Goal: Task Accomplishment & Management: Manage account settings

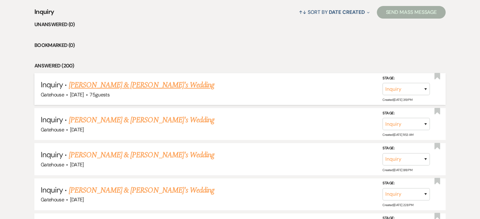
scroll to position [253, 0]
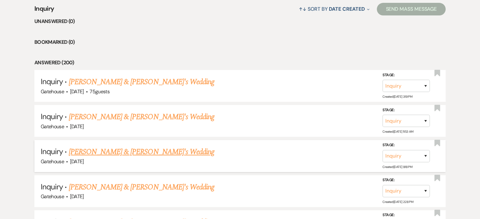
click at [122, 150] on link "[PERSON_NAME] & [PERSON_NAME]'s Wedding" at bounding box center [142, 152] width 146 height 11
select select "5"
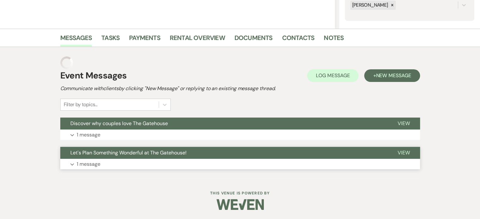
scroll to position [117, 0]
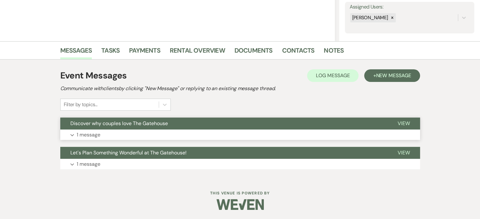
click at [87, 134] on p "1 message" at bounding box center [89, 135] width 24 height 8
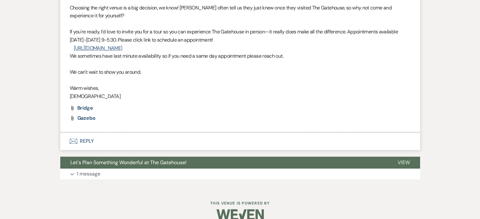
scroll to position [291, 0]
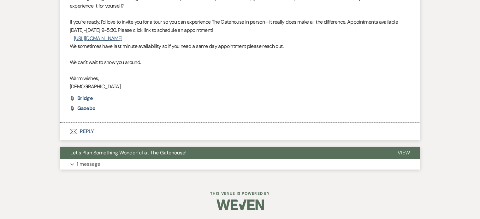
click at [82, 164] on p "1 message" at bounding box center [89, 164] width 24 height 8
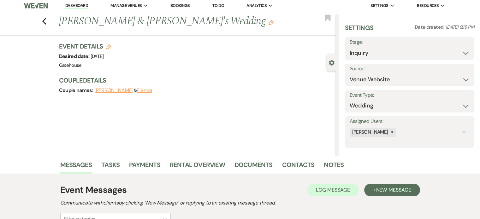
scroll to position [0, 0]
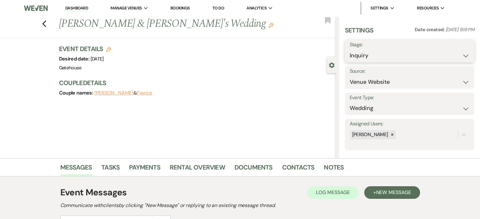
click at [395, 56] on select "Inquiry Follow Up Tour Requested Tour Confirmed Toured Proposal Sent Booked Lost" at bounding box center [410, 56] width 120 height 12
select select "4"
click at [350, 50] on select "Inquiry Follow Up Tour Requested Tour Confirmed Toured Proposal Sent Booked Lost" at bounding box center [410, 56] width 120 height 12
click at [455, 49] on button "Save" at bounding box center [461, 51] width 27 height 13
click at [46, 25] on use "button" at bounding box center [44, 24] width 4 height 7
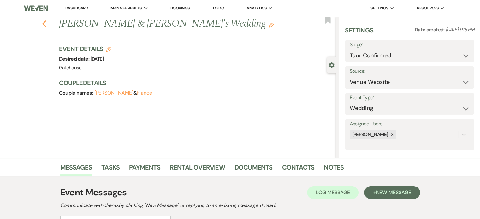
select select "4"
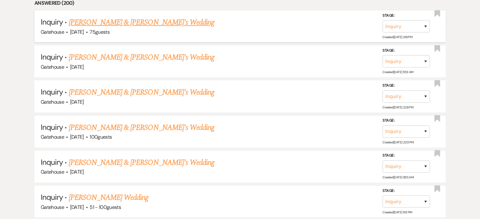
scroll to position [316, 0]
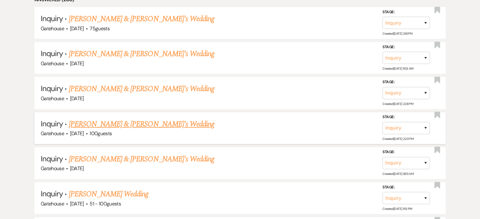
click at [120, 121] on link "[PERSON_NAME] & [PERSON_NAME]'s Wedding" at bounding box center [142, 124] width 146 height 11
select select "5"
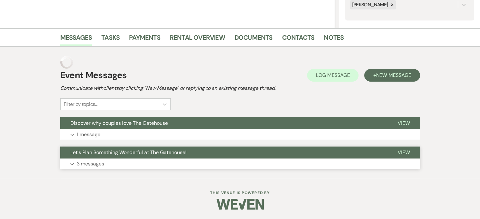
scroll to position [117, 0]
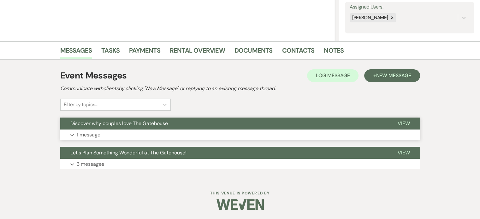
click at [89, 133] on p "1 message" at bounding box center [89, 135] width 24 height 8
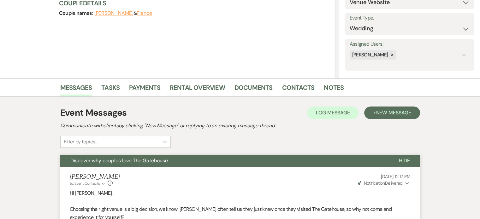
scroll to position [0, 0]
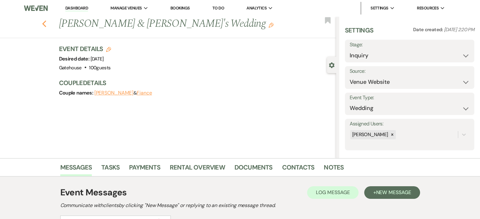
click at [47, 25] on icon "Previous" at bounding box center [44, 24] width 5 height 8
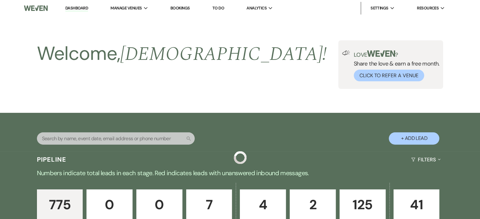
scroll to position [316, 0]
